Goal: Task Accomplishment & Management: Use online tool/utility

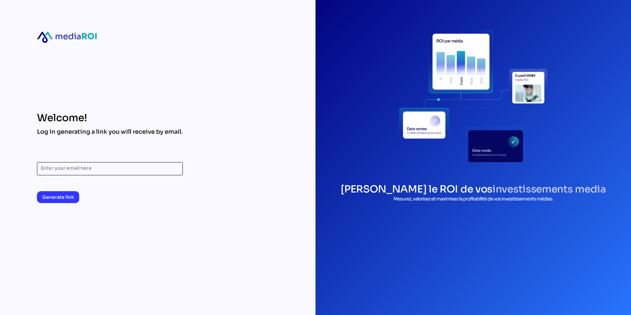
click at [127, 164] on input "Enter your email here" at bounding box center [110, 168] width 138 height 13
type input "**********"
click at [163, 196] on div "**********" at bounding box center [110, 182] width 146 height 41
click at [60, 200] on span "Generate link" at bounding box center [58, 197] width 32 height 8
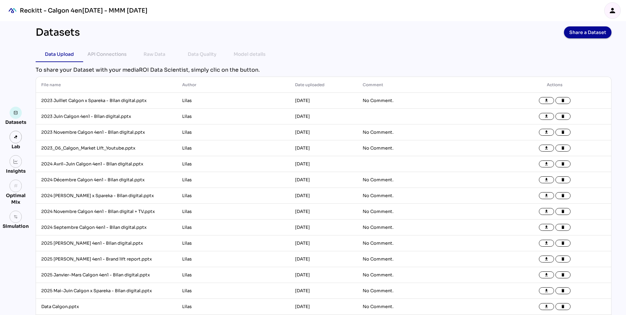
click at [487, 31] on div "Datasets Share a Dataset" at bounding box center [324, 32] width 576 height 12
click at [468, 38] on div "Datasets Share a Dataset" at bounding box center [324, 32] width 576 height 12
click at [476, 40] on div "Datasets Share a Dataset Data Upload API Connections Raw Data Data Quality Mode…" at bounding box center [323, 178] width 586 height 315
click at [104, 56] on div "API Connections" at bounding box center [106, 54] width 39 height 8
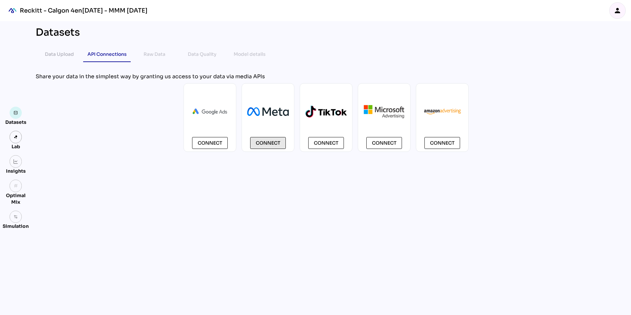
click at [270, 140] on span "Connect" at bounding box center [268, 143] width 24 height 8
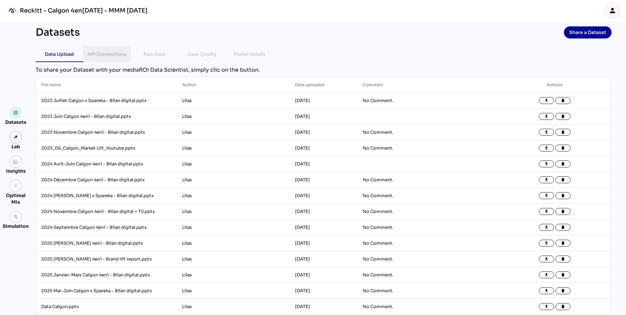
click at [107, 58] on div "API Connections" at bounding box center [106, 54] width 39 height 8
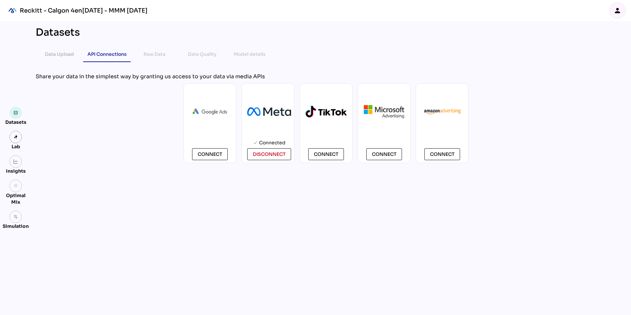
click at [90, 98] on div "Connect check Connected disconnect Connect Connect Connect" at bounding box center [326, 123] width 581 height 80
click at [551, 165] on div "Datasets Data Upload API Connections Raw Data Data Quality Model details chevro…" at bounding box center [325, 168] width 591 height 294
click at [464, 87] on div "Connect" at bounding box center [442, 123] width 53 height 80
click at [55, 53] on div "Data Upload" at bounding box center [59, 54] width 29 height 8
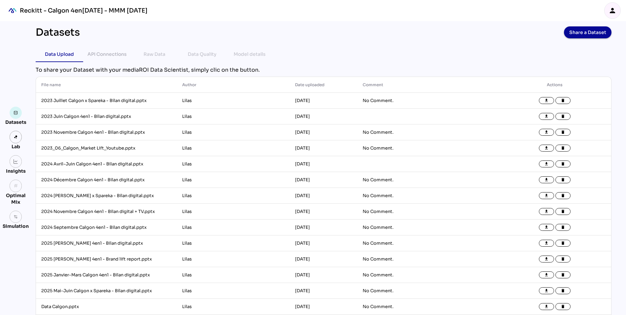
click at [297, 37] on div "Datasets Share a Dataset" at bounding box center [324, 32] width 576 height 12
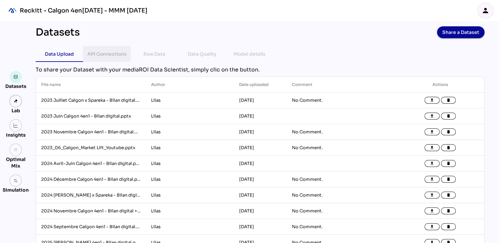
click at [111, 55] on div "API Connections" at bounding box center [106, 54] width 39 height 8
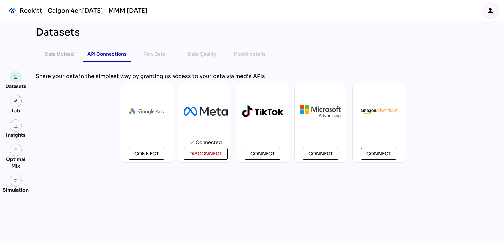
click at [209, 113] on img at bounding box center [206, 111] width 44 height 9
